Goal: Transaction & Acquisition: Download file/media

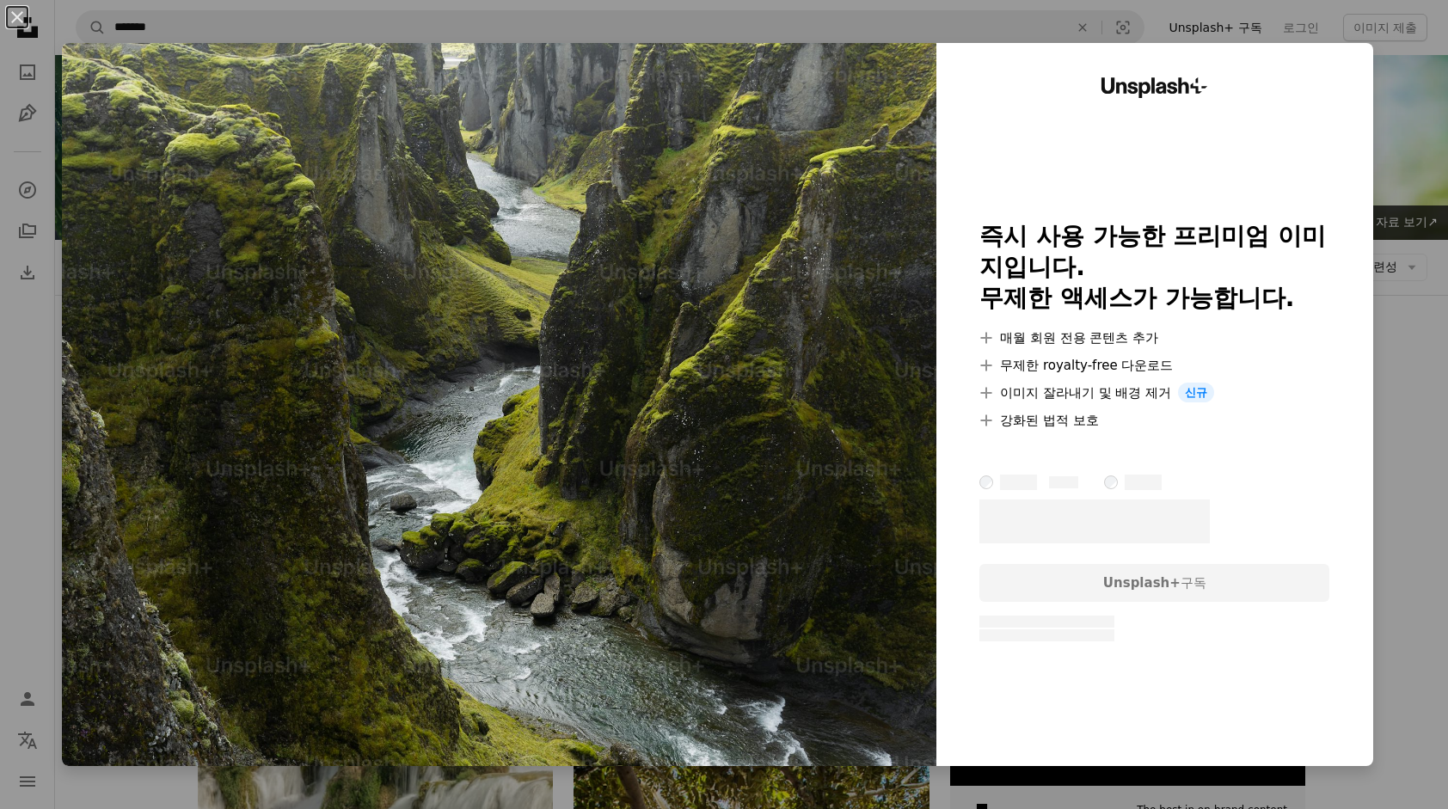
scroll to position [2633, 0]
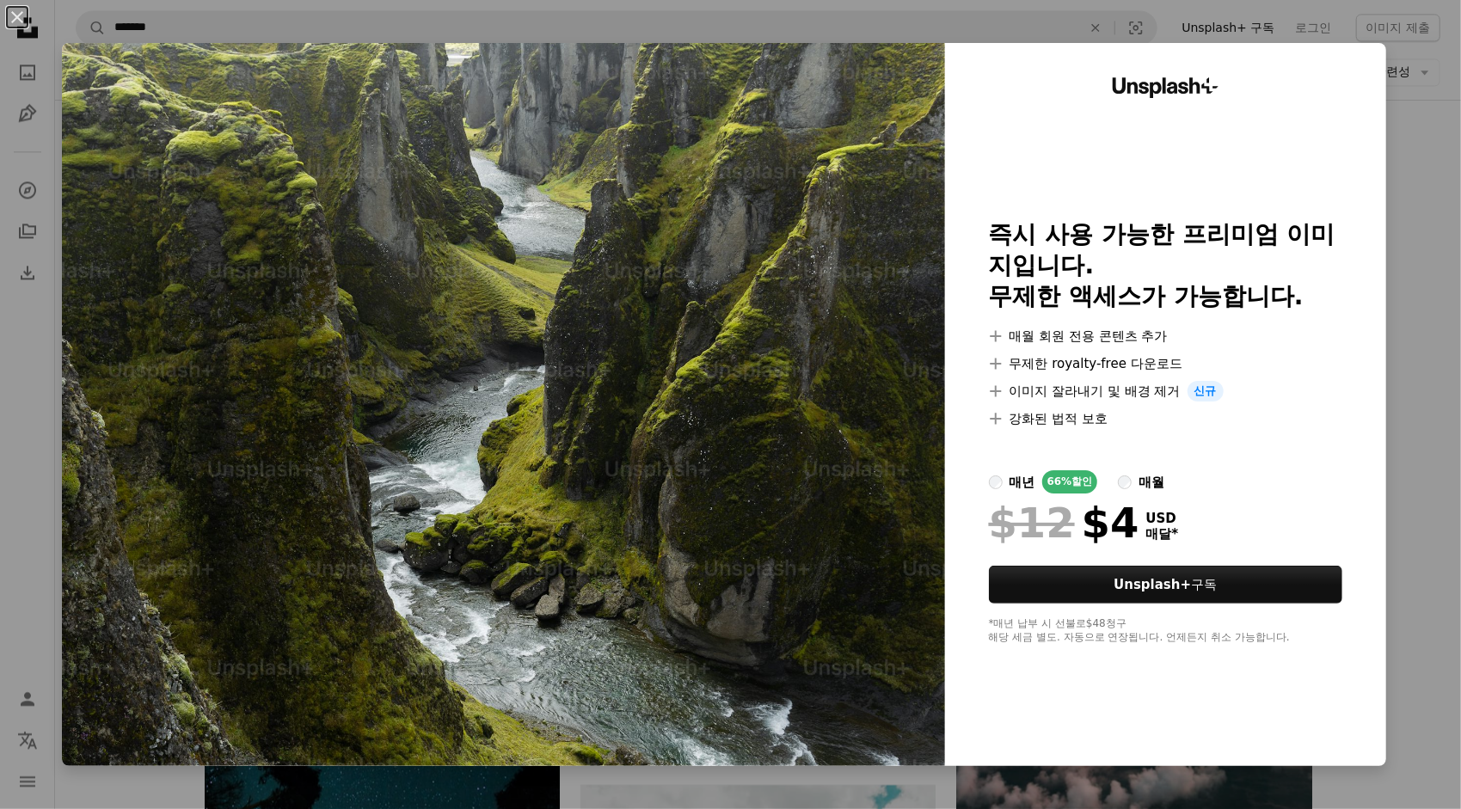
click at [815, 394] on img at bounding box center [503, 404] width 883 height 723
click at [1121, 432] on div at bounding box center [1165, 449] width 353 height 41
click at [1391, 437] on div "An X shape Unsplash+ 즉시 사용 가능한 프리미엄 이미지입니다. 무제한 액세스가 가능합니다. A plus sign 매월 회원 전…" at bounding box center [730, 404] width 1461 height 809
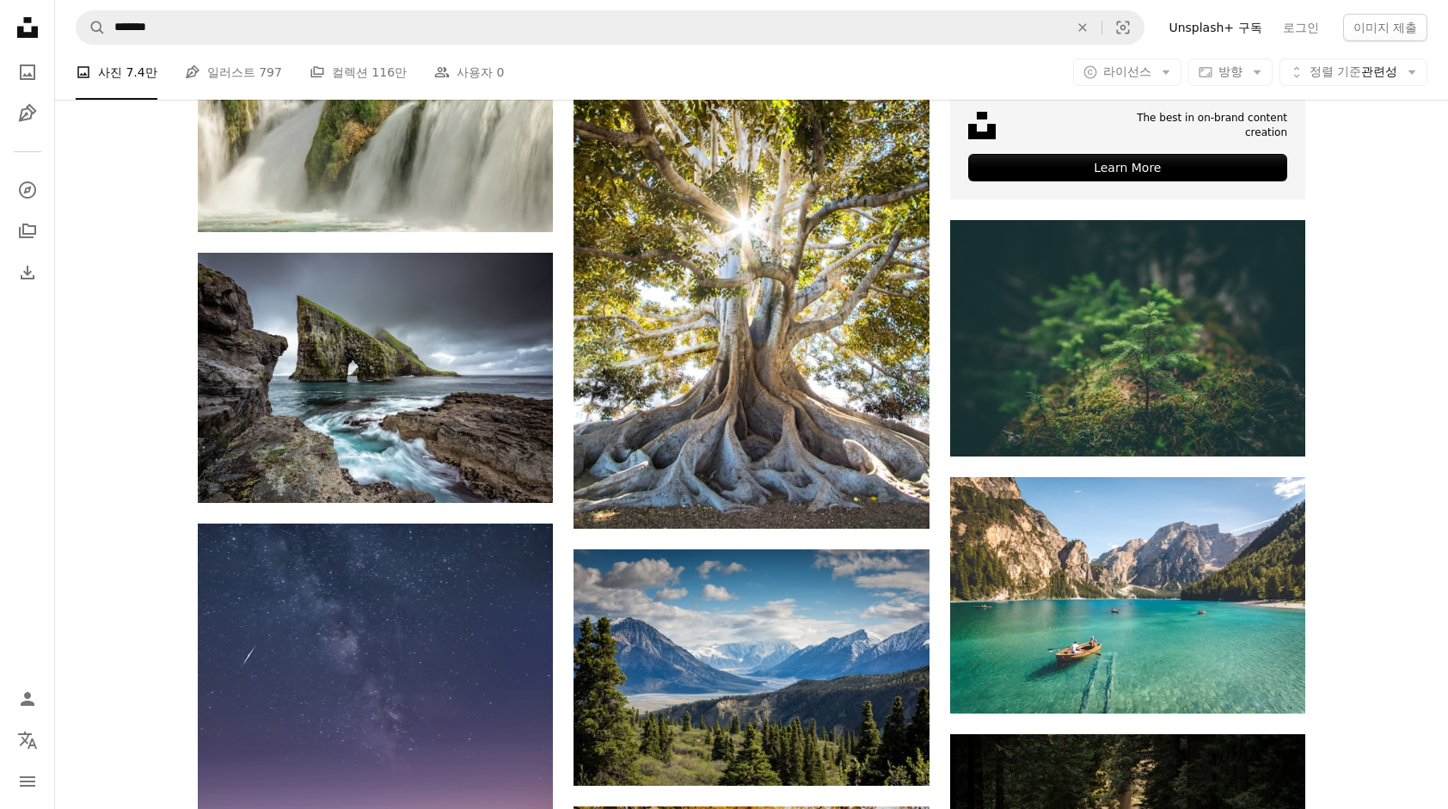
scroll to position [569, 0]
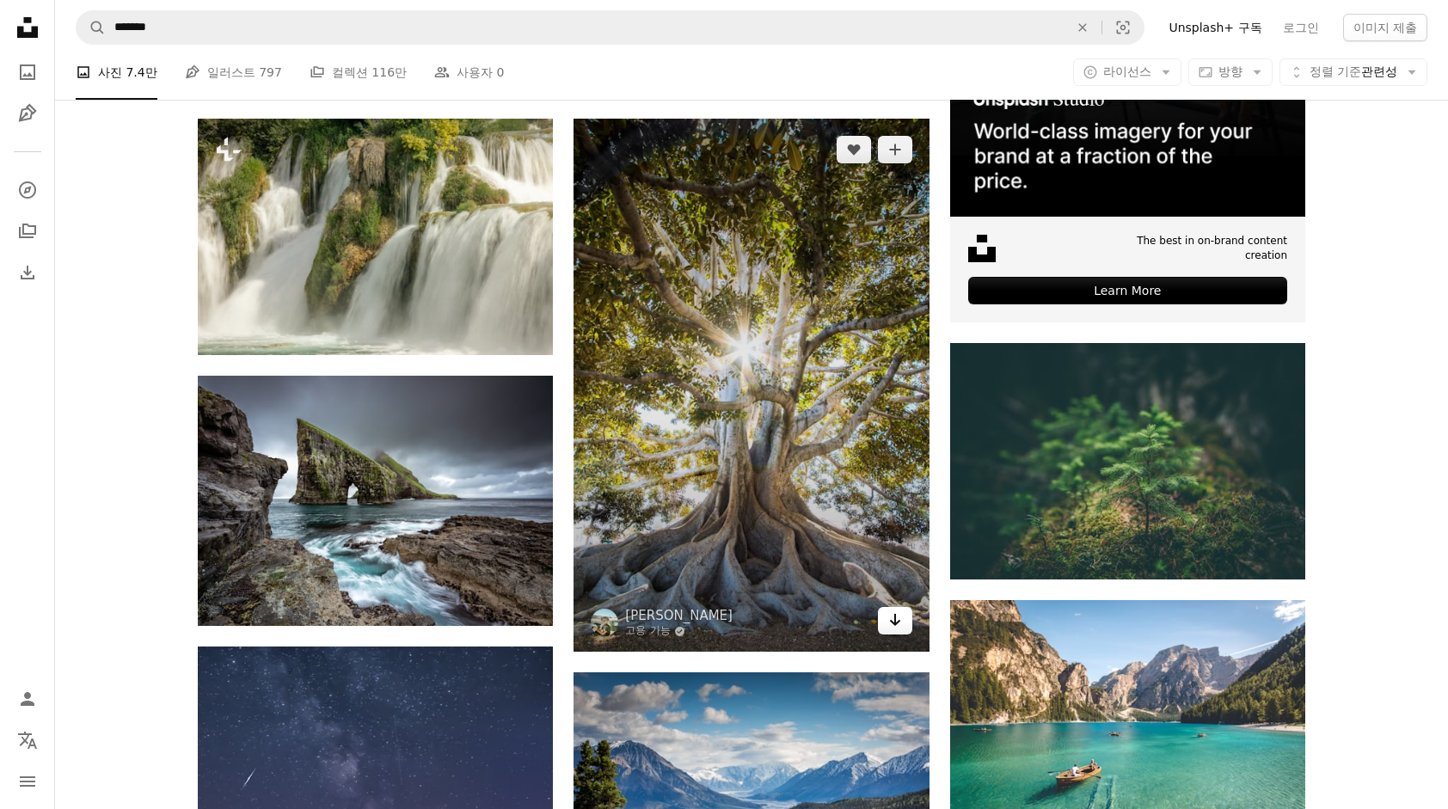
click at [901, 621] on icon "Arrow pointing down" at bounding box center [895, 620] width 14 height 21
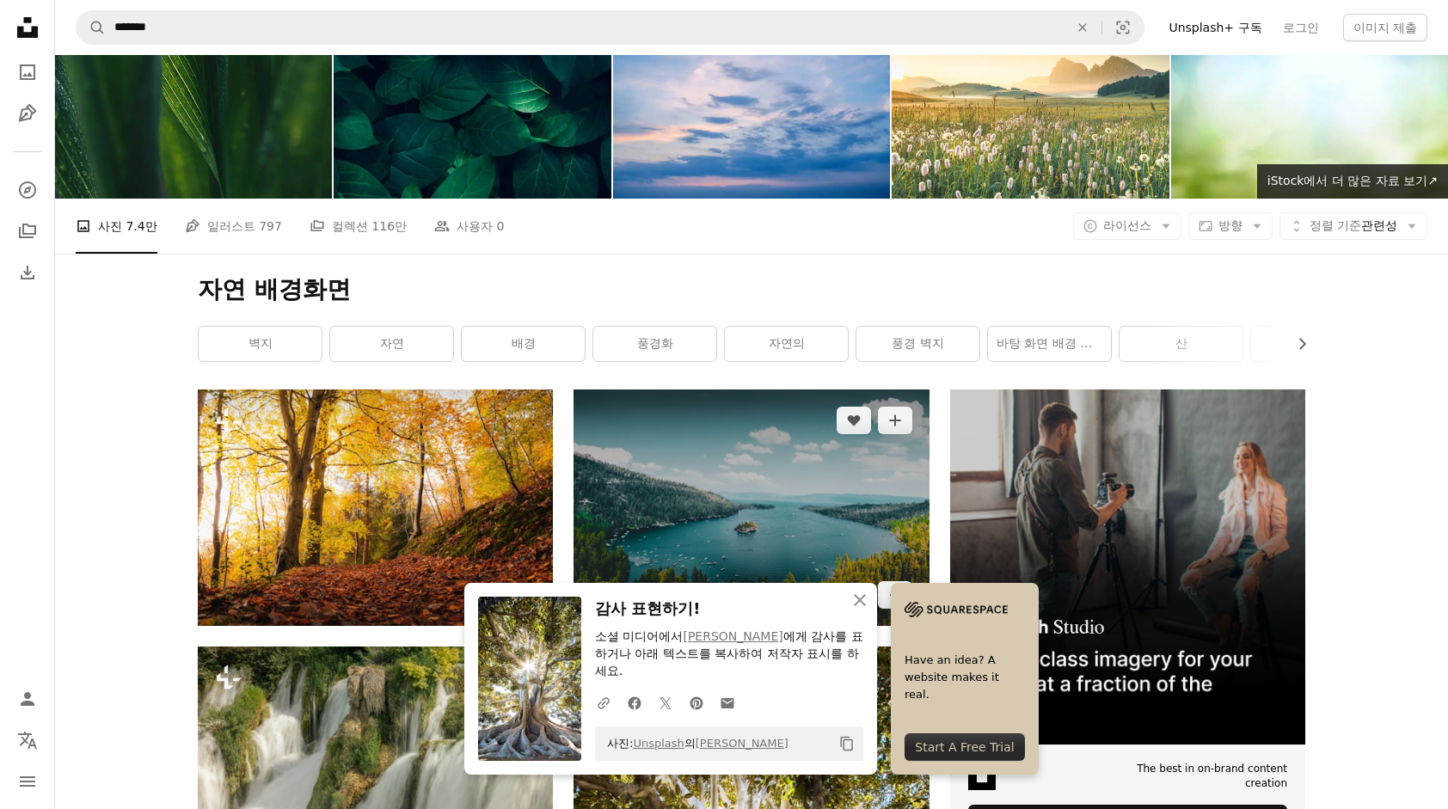
scroll to position [0, 0]
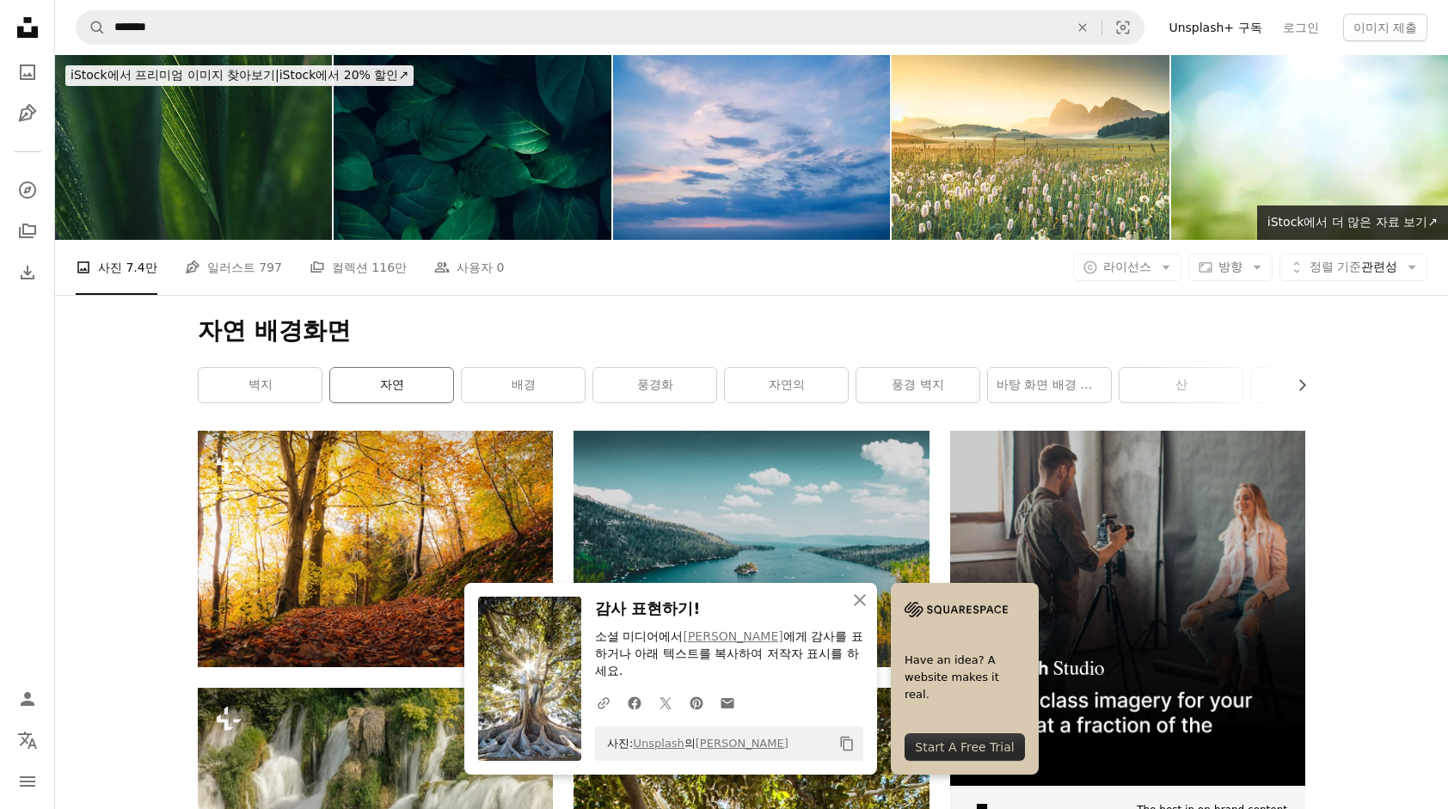
click at [390, 385] on link "자연" at bounding box center [391, 385] width 123 height 34
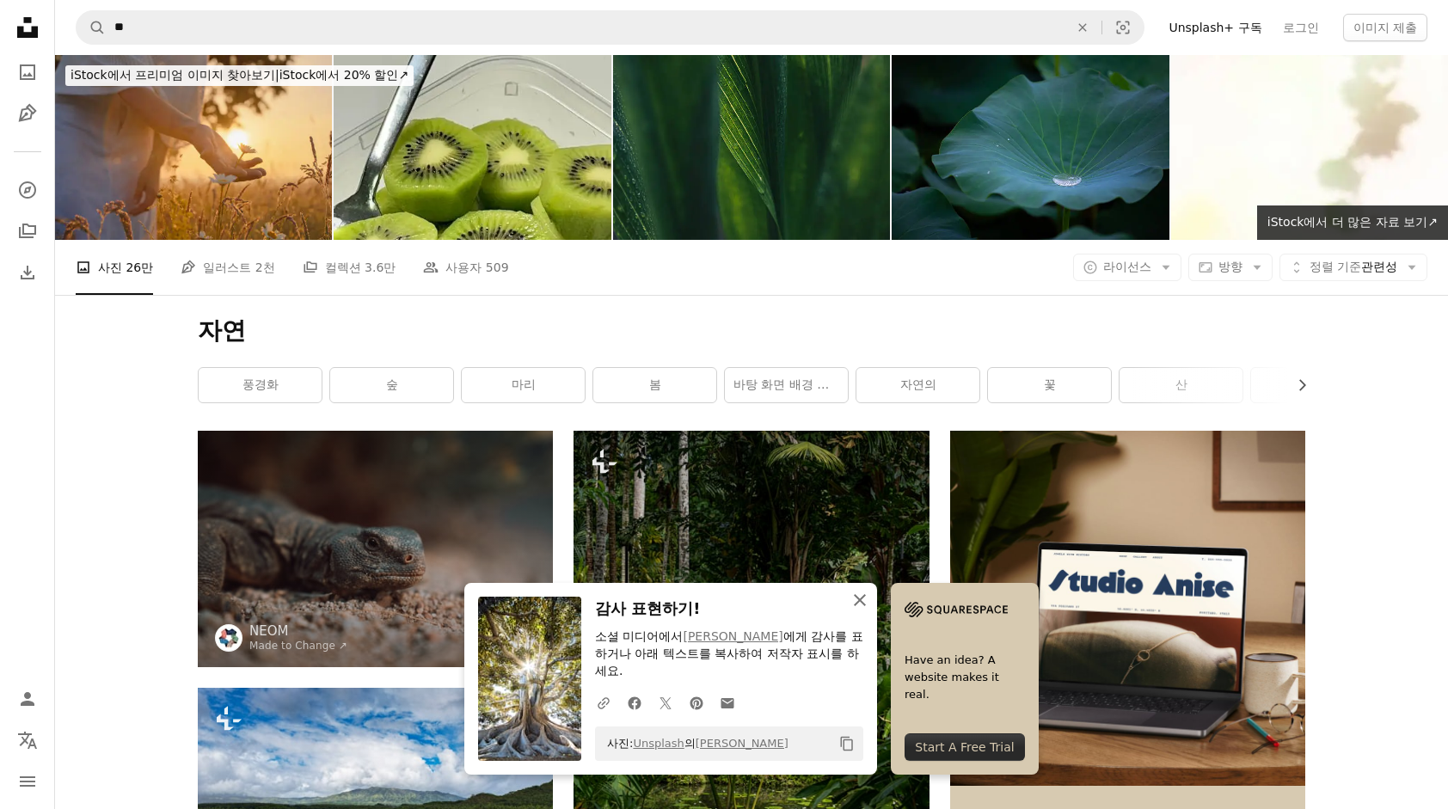
click at [859, 602] on icon "button" at bounding box center [860, 600] width 12 height 12
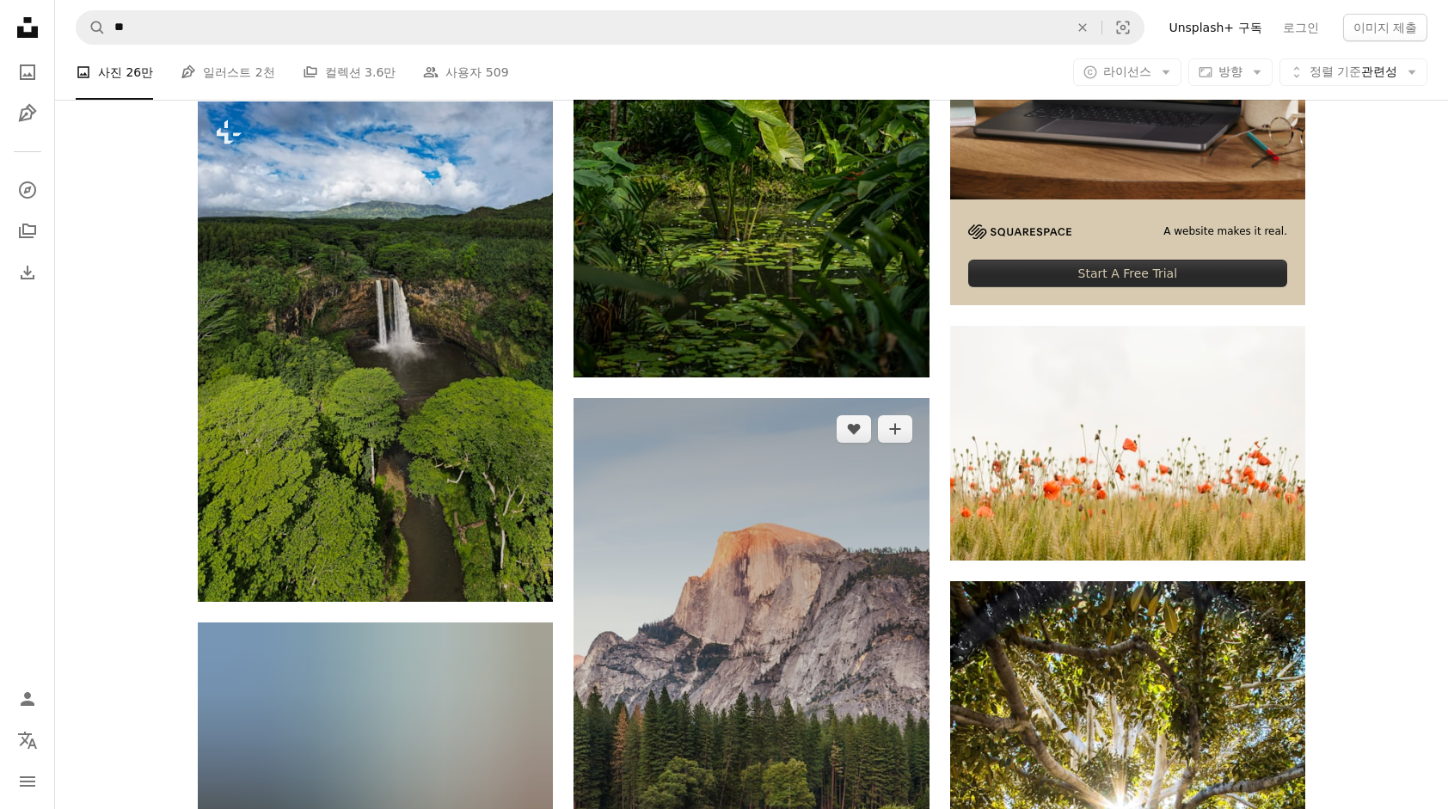
scroll to position [602, 0]
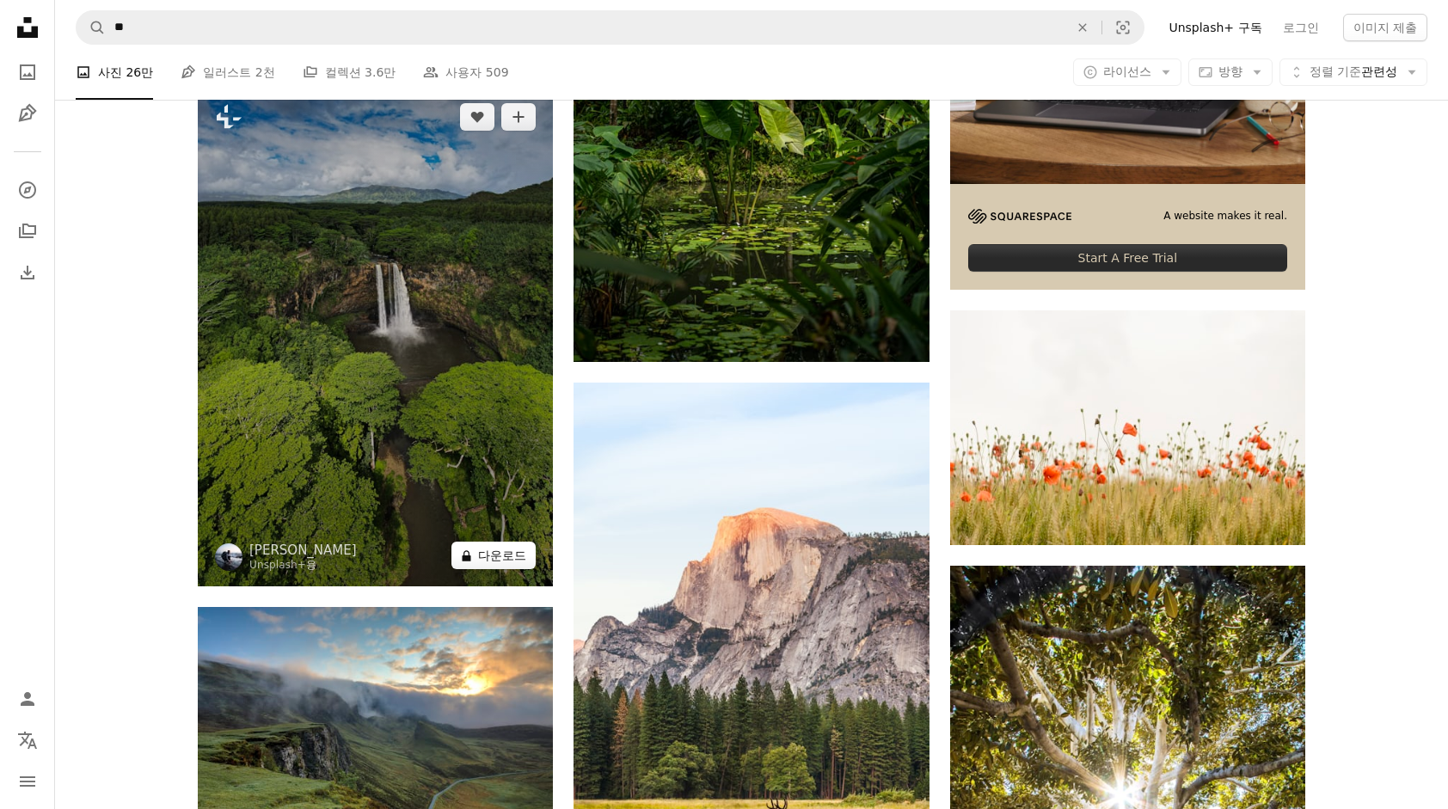
click at [507, 556] on button "A lock 다운로드" at bounding box center [493, 556] width 84 height 28
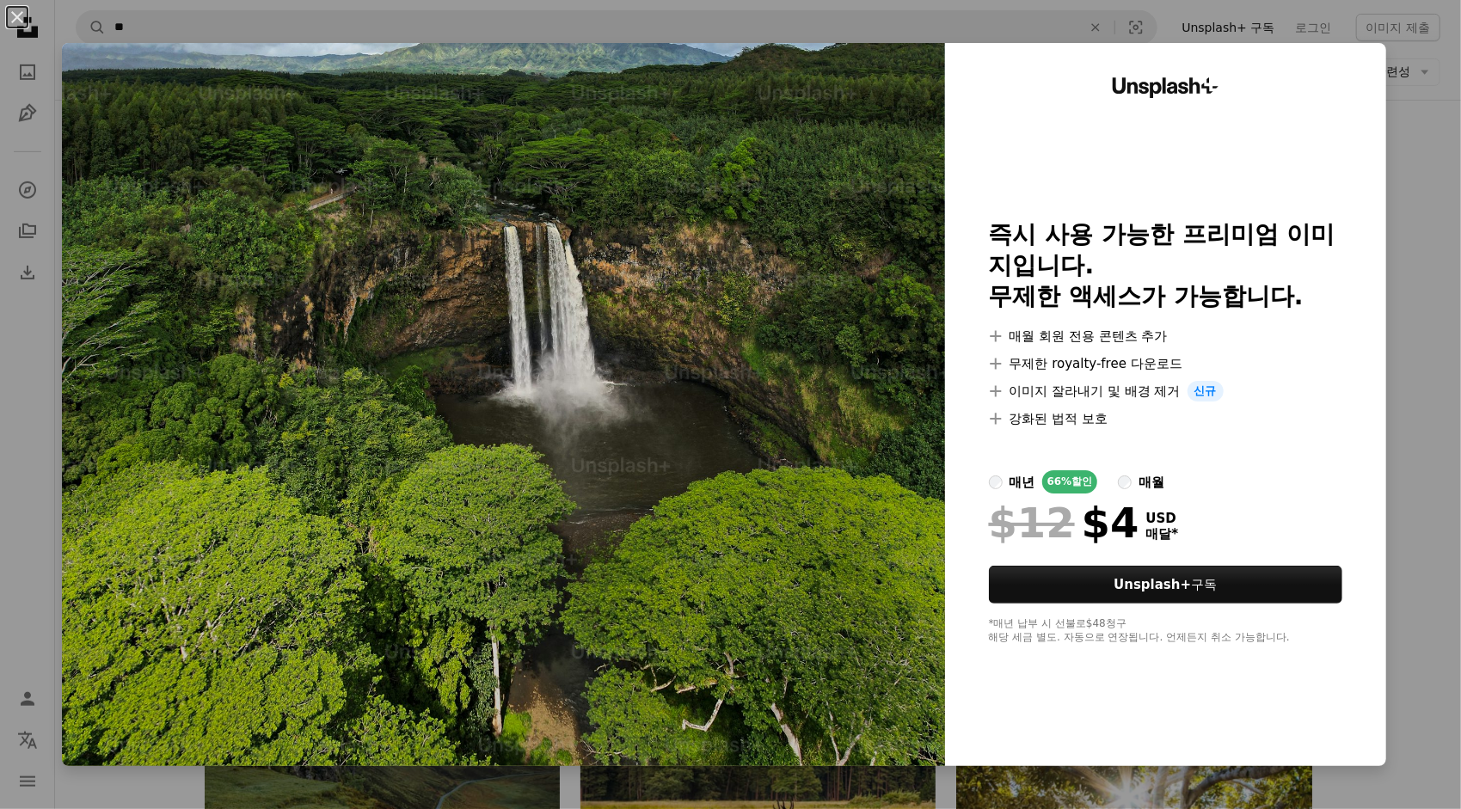
click at [1221, 203] on div "Unsplash+ 즉시 사용 가능한 프리미엄 이미지입니다. 무제한 액세스가 가능합니다. A plus sign 매월 회원 전용 콘텐츠 추가 A …" at bounding box center [1165, 404] width 441 height 723
click at [1402, 496] on div "An X shape Unsplash+ 즉시 사용 가능한 프리미엄 이미지입니다. 무제한 액세스가 가능합니다. A plus sign 매월 회원 전…" at bounding box center [730, 404] width 1461 height 809
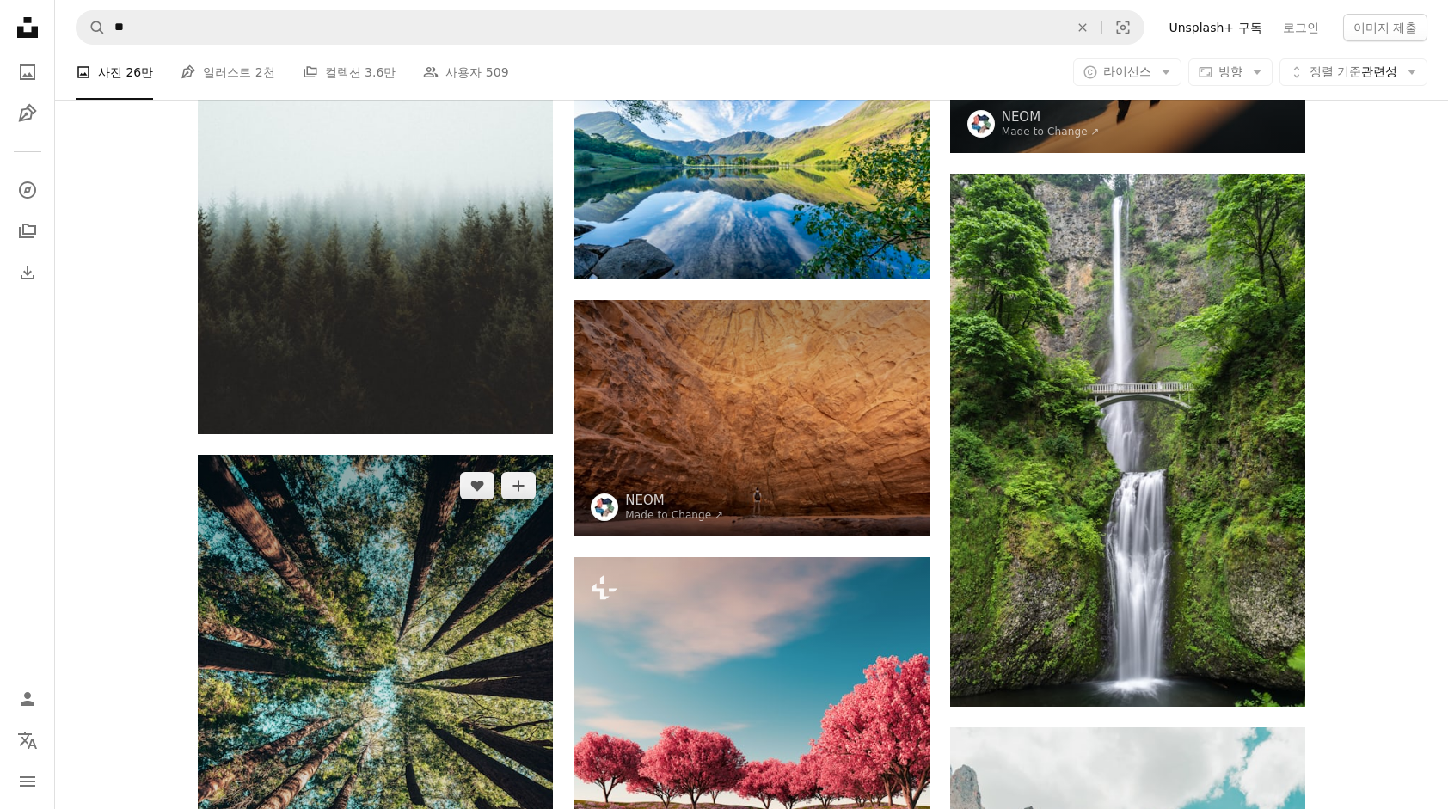
scroll to position [2064, 0]
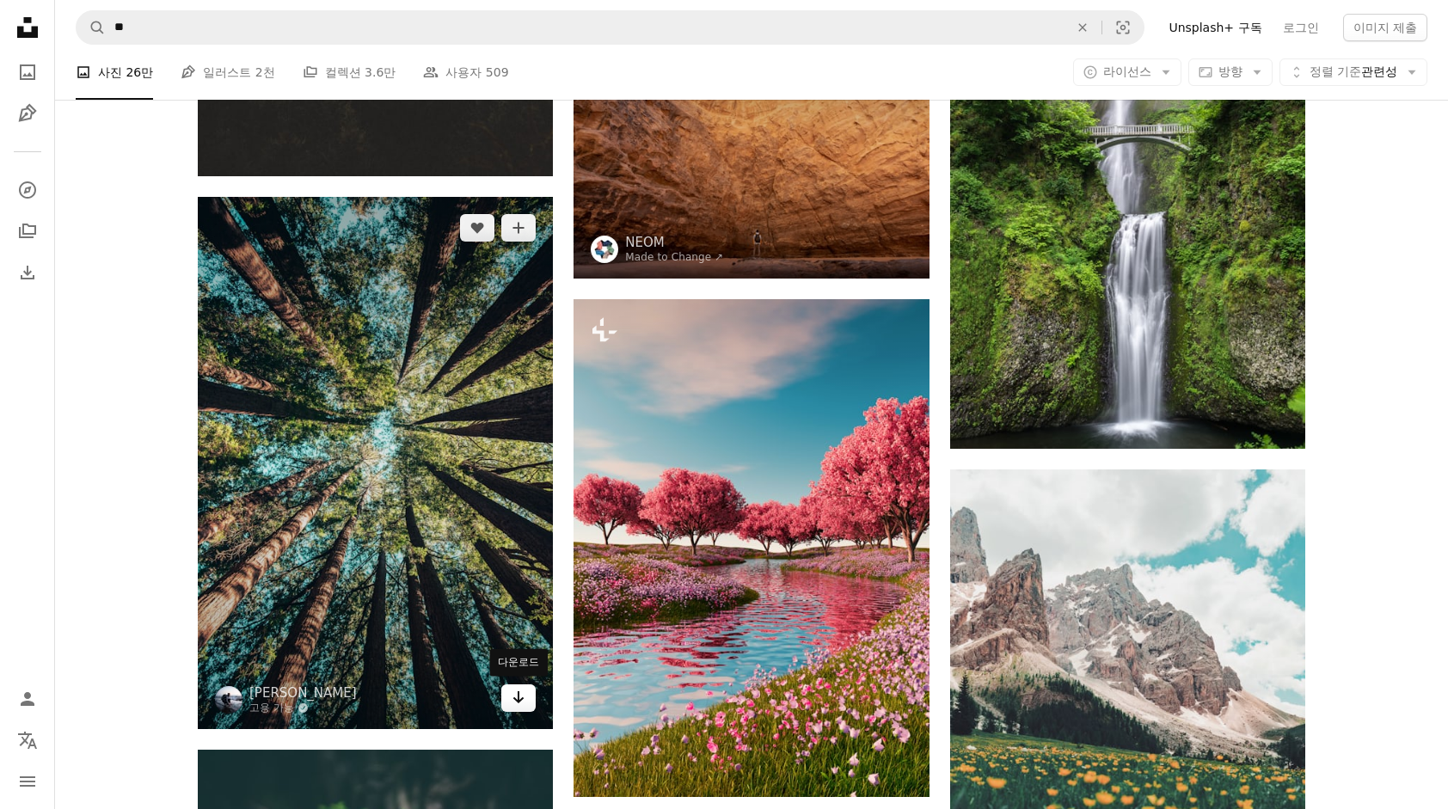
click at [525, 704] on icon "Arrow pointing down" at bounding box center [519, 697] width 14 height 21
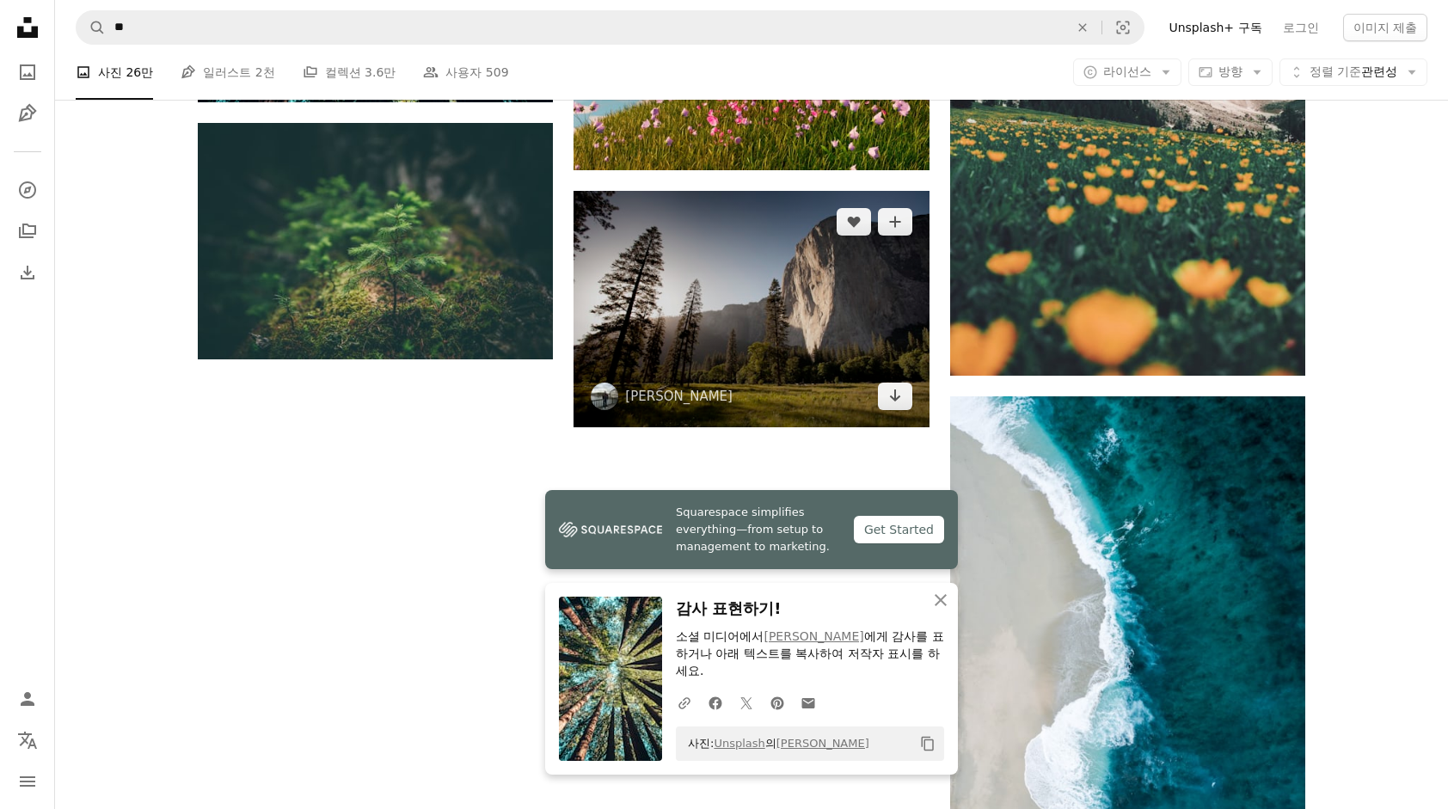
scroll to position [2752, 0]
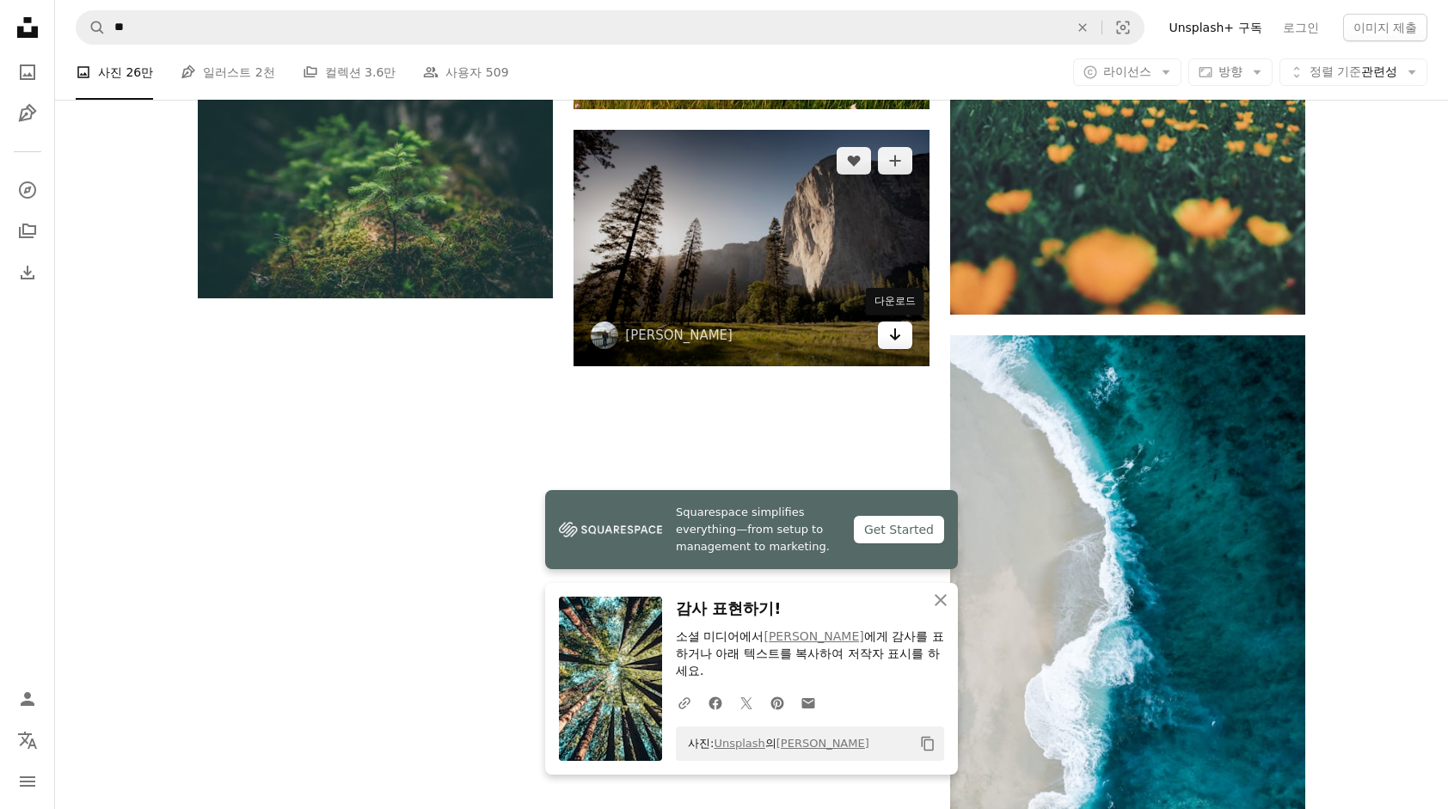
click at [898, 342] on icon "Arrow pointing down" at bounding box center [895, 334] width 14 height 21
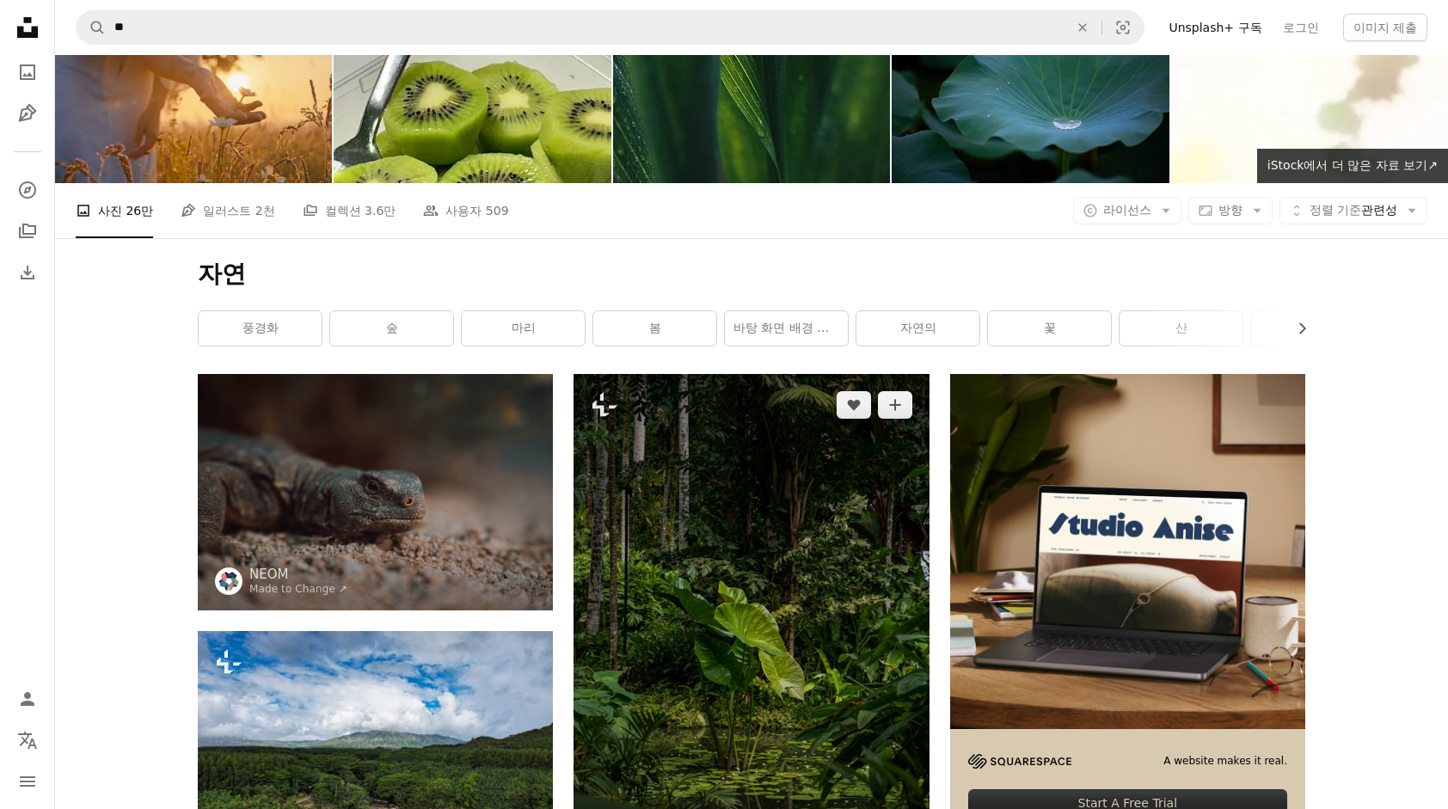
scroll to position [0, 0]
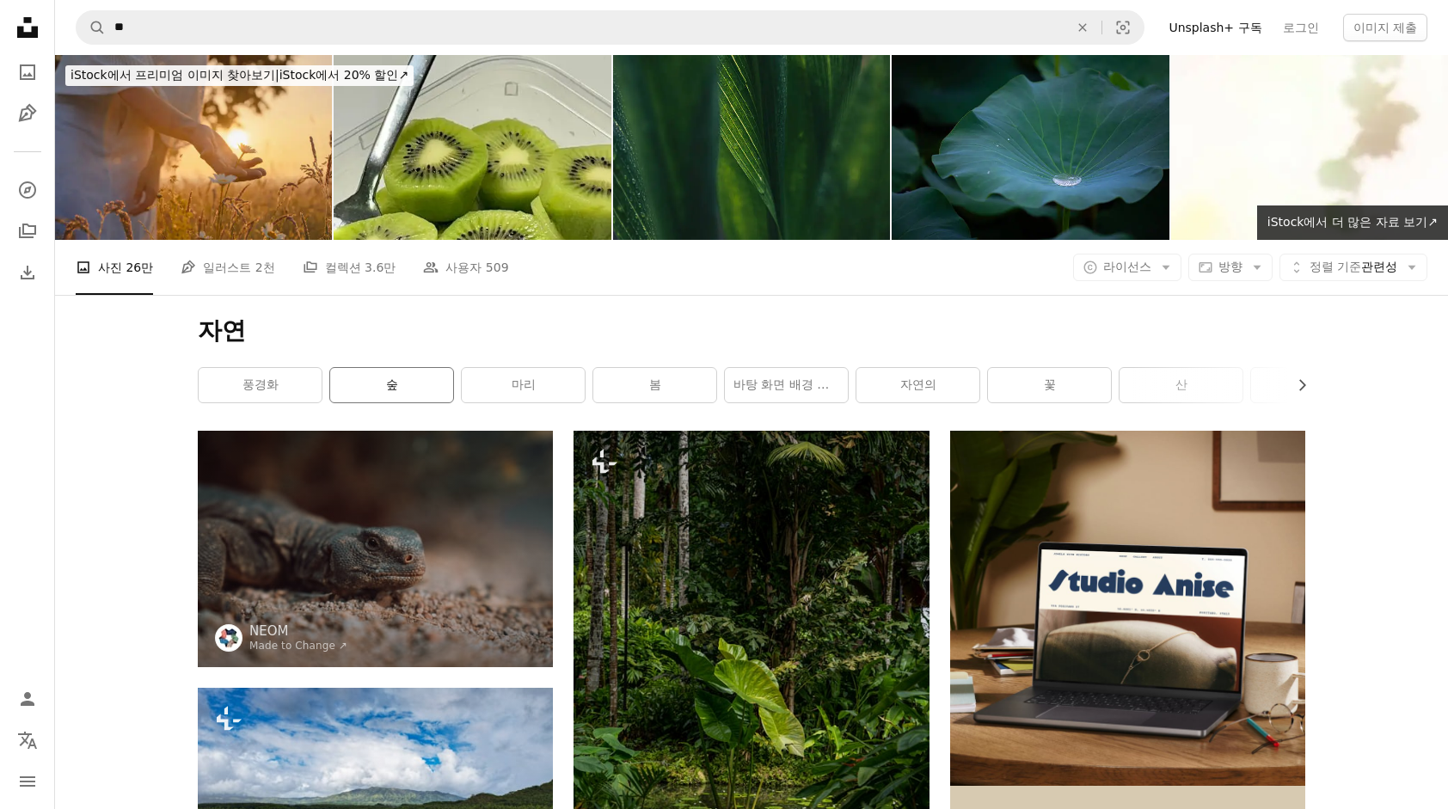
click at [398, 387] on link "숲" at bounding box center [391, 385] width 123 height 34
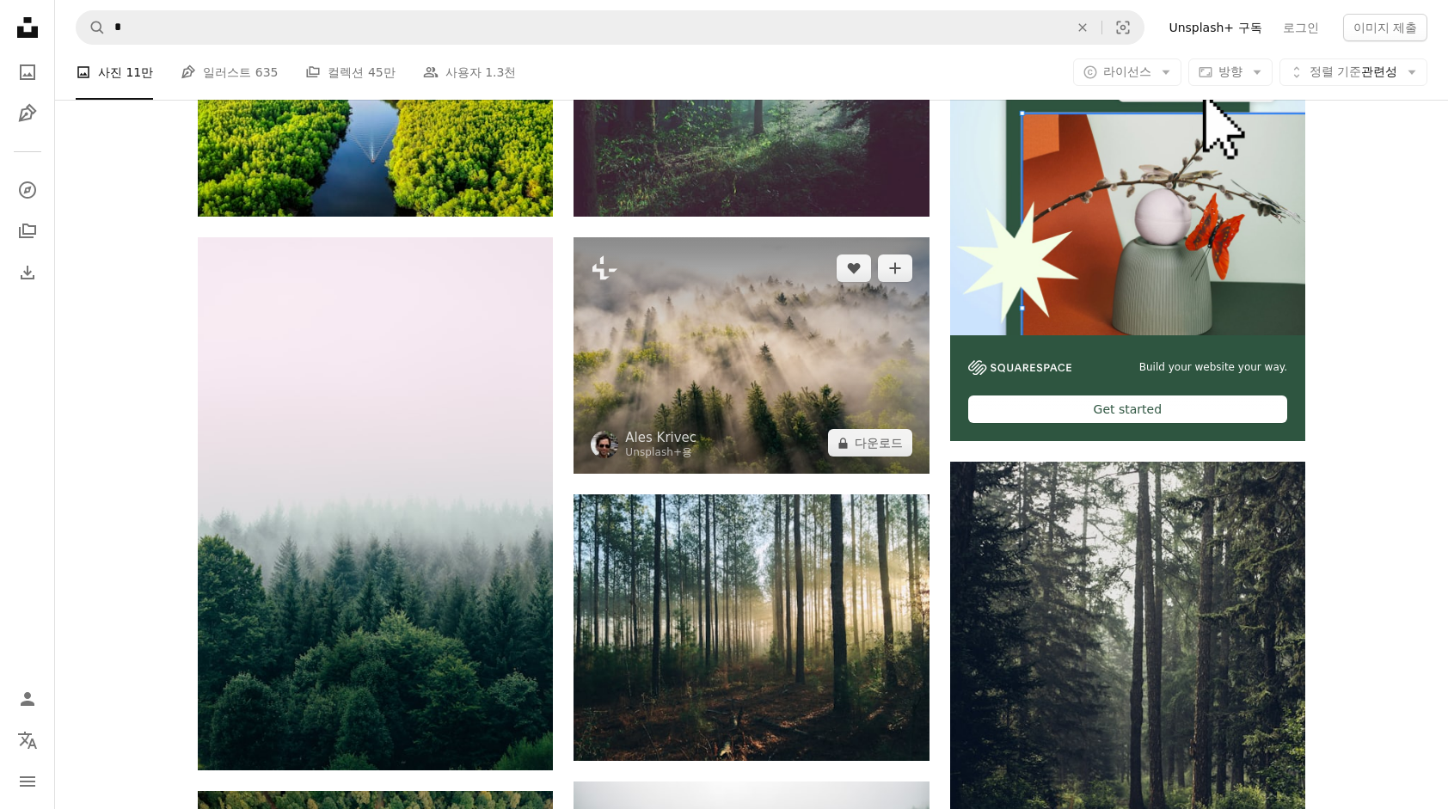
scroll to position [688, 0]
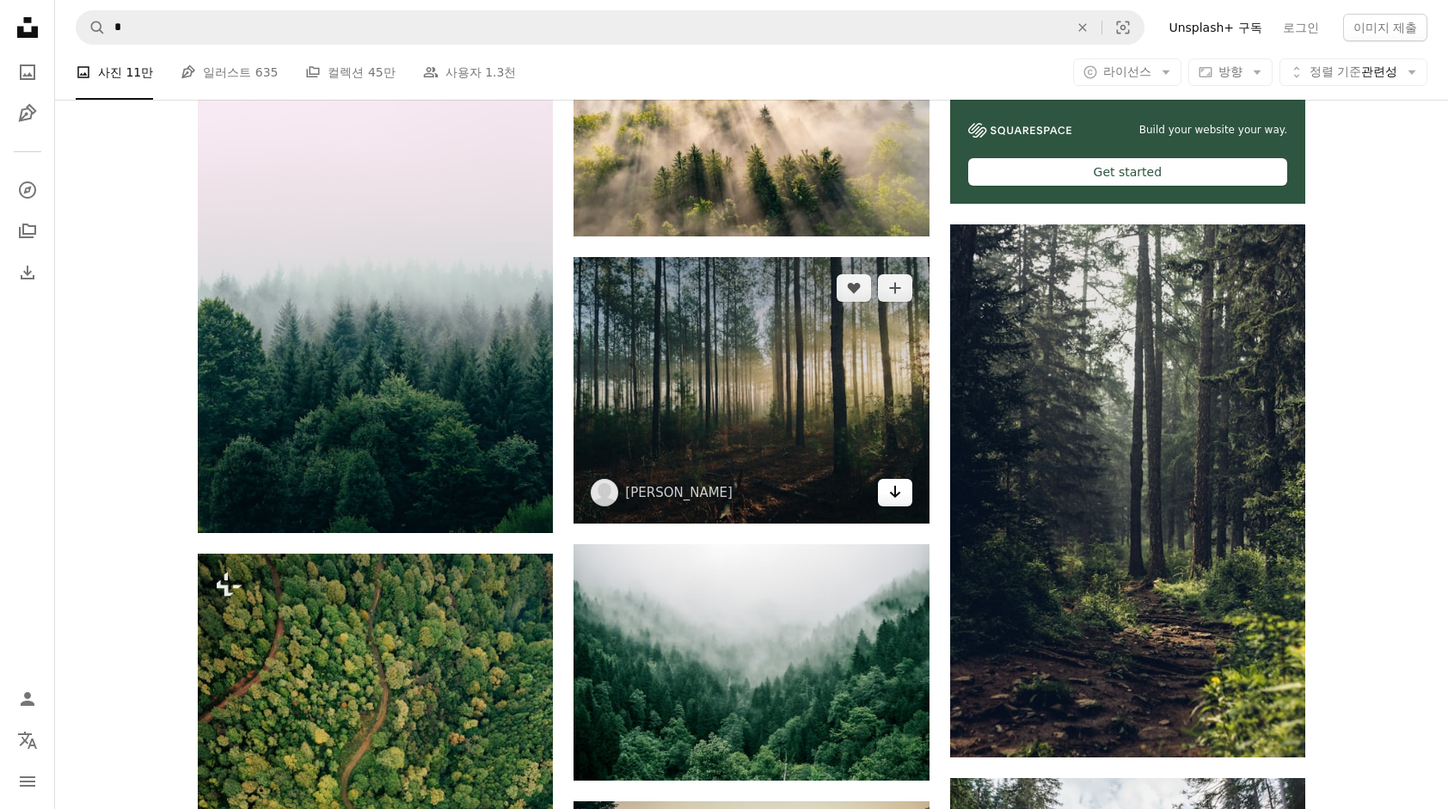
click at [906, 493] on link "Arrow pointing down" at bounding box center [895, 493] width 34 height 28
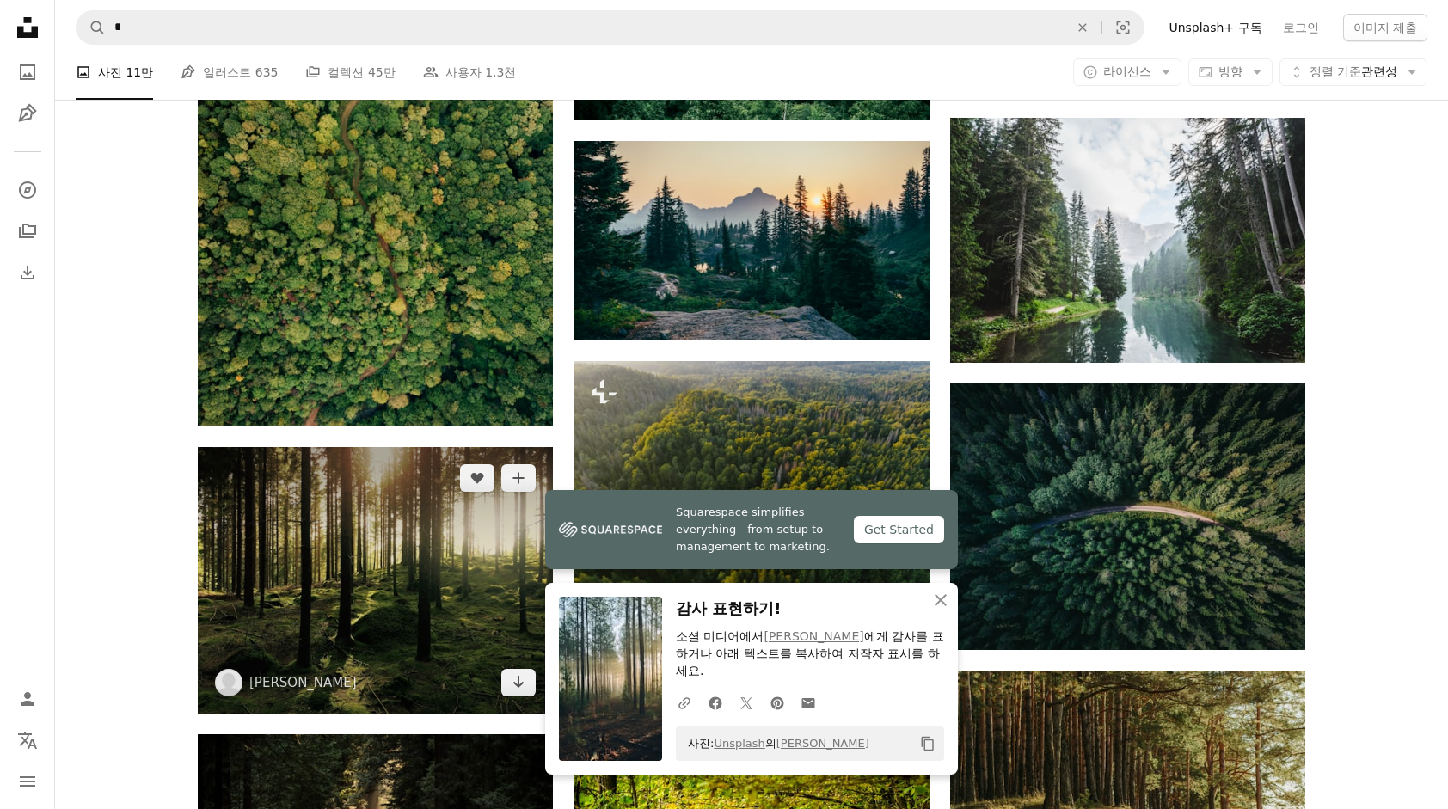
scroll to position [1376, 0]
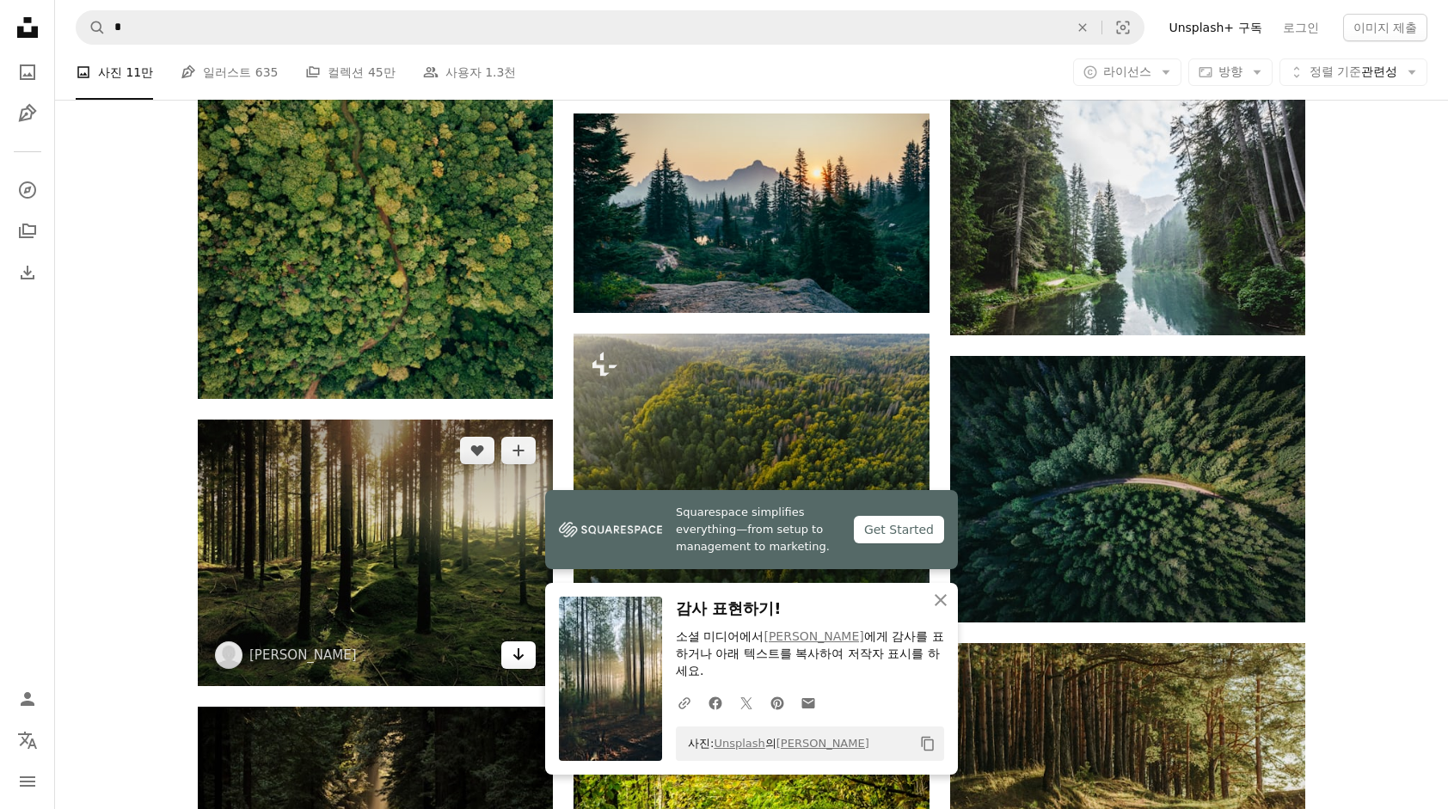
click at [512, 656] on icon "Arrow pointing down" at bounding box center [519, 654] width 14 height 21
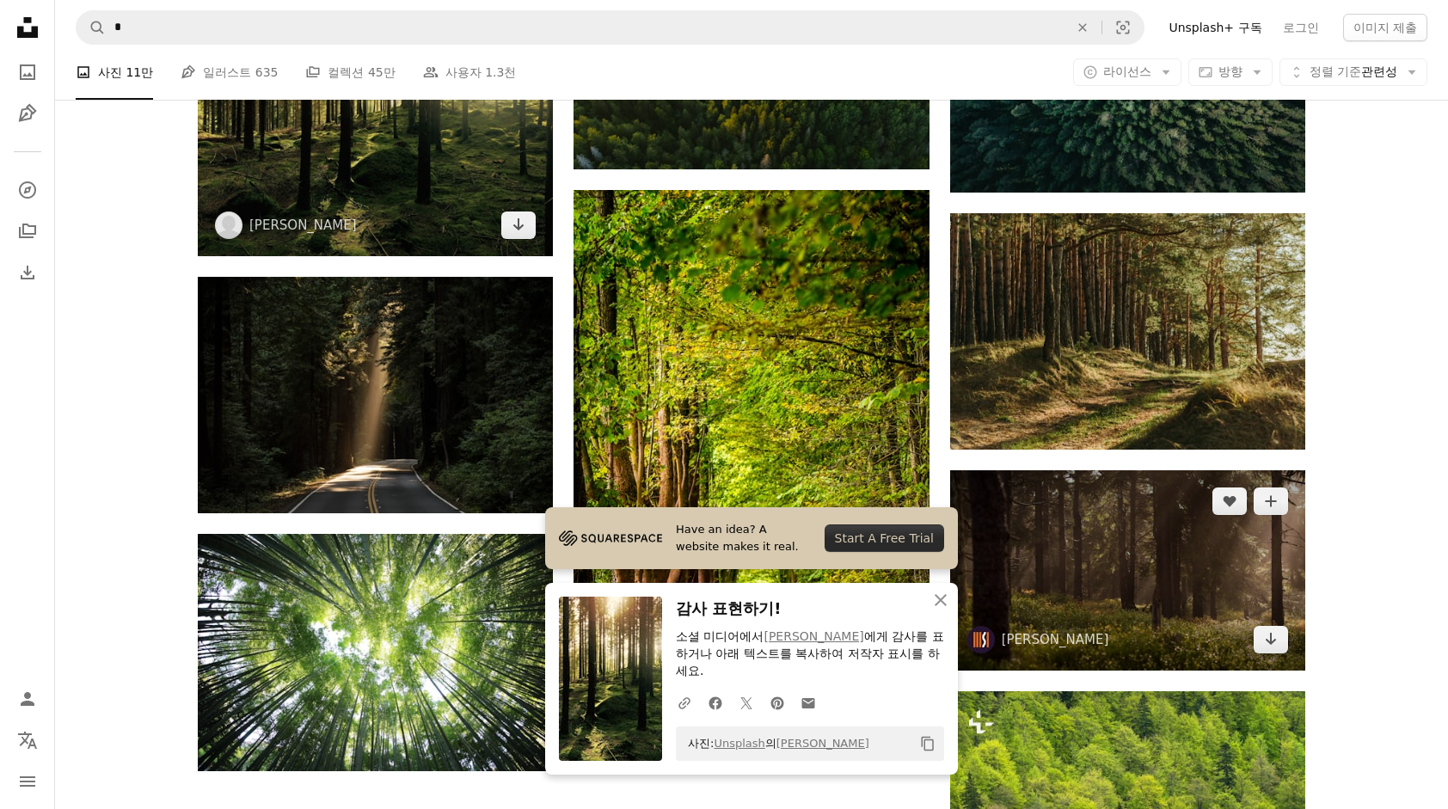
scroll to position [1978, 0]
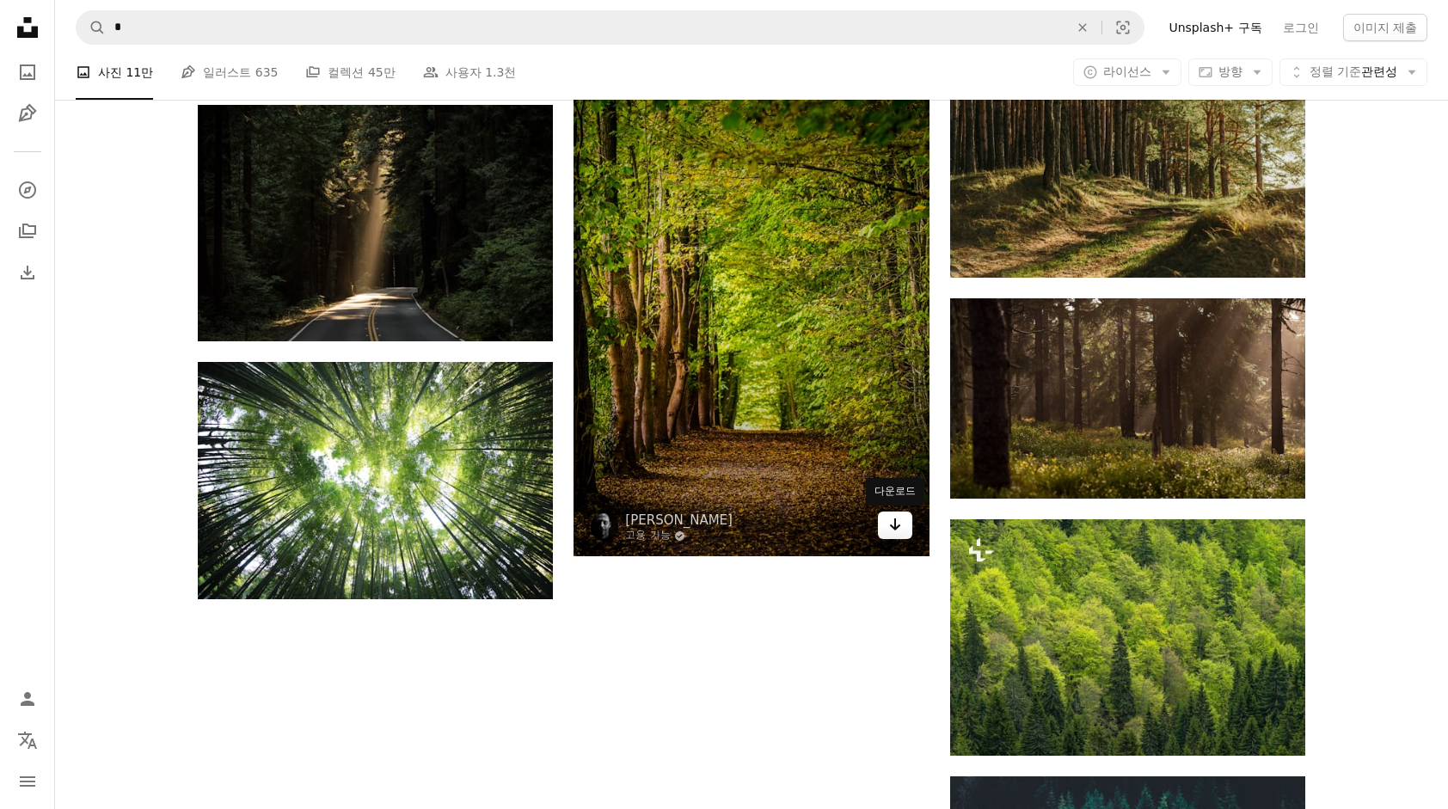
click at [896, 524] on icon "Arrow pointing down" at bounding box center [895, 524] width 14 height 21
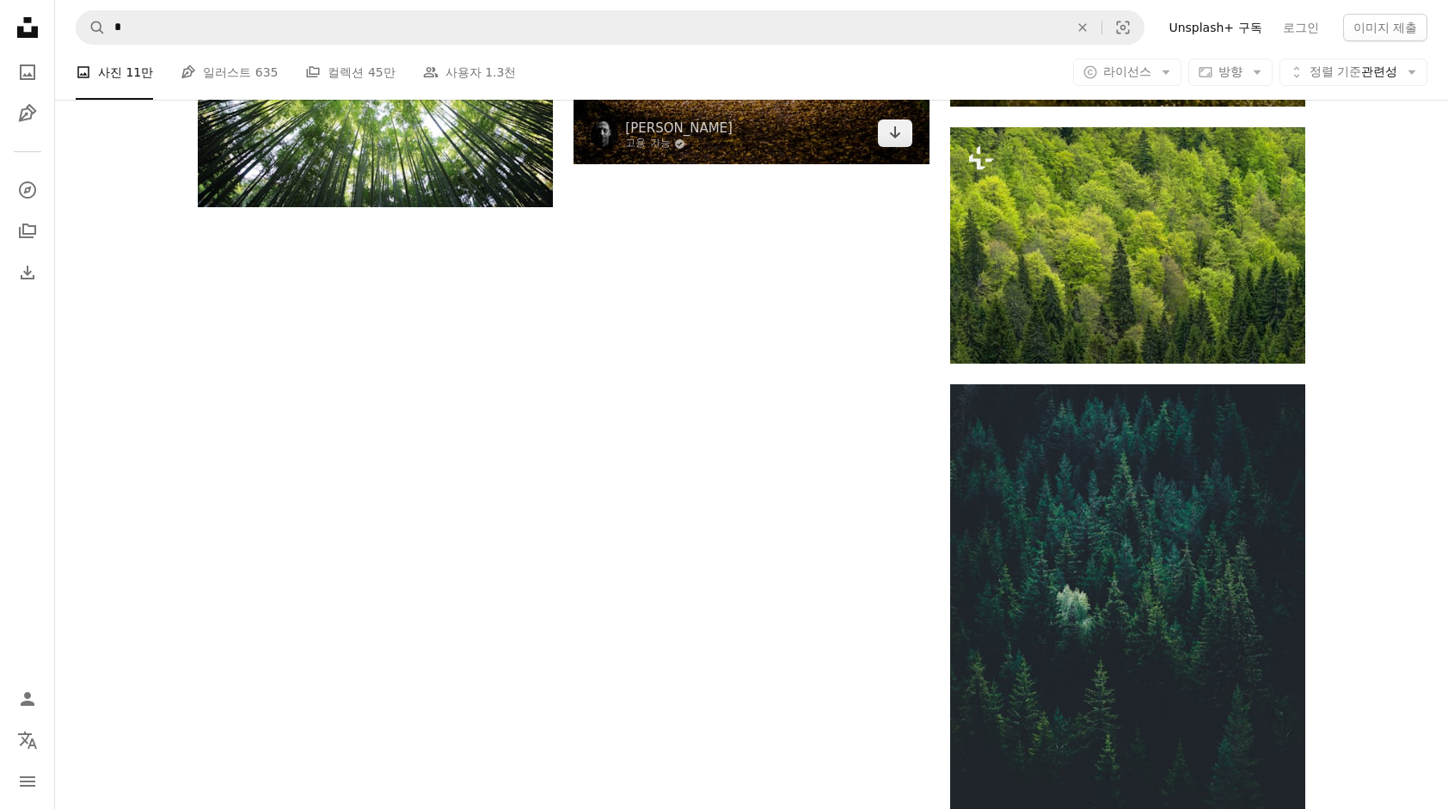
scroll to position [2322, 0]
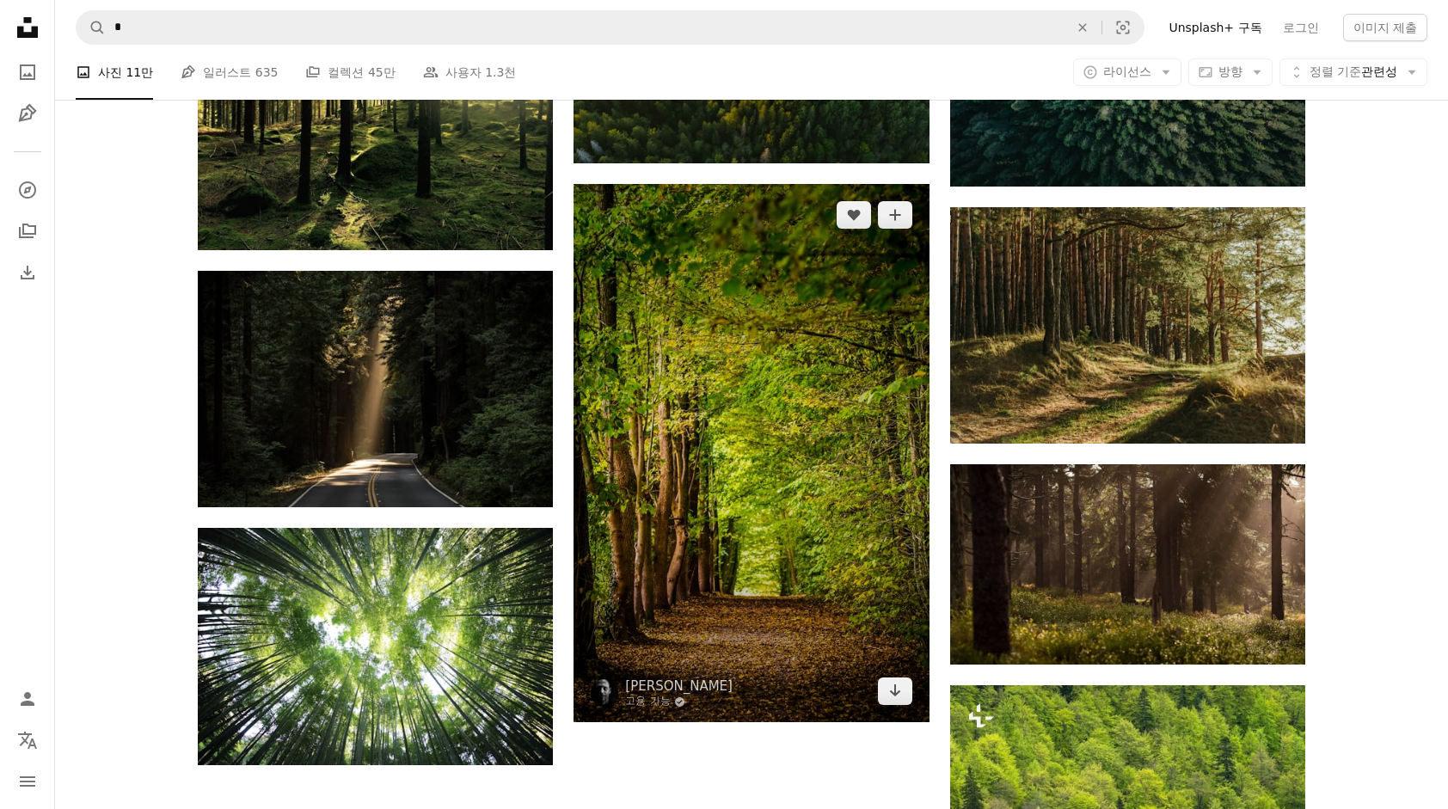
scroll to position [1720, 0]
